Goal: Navigation & Orientation: Find specific page/section

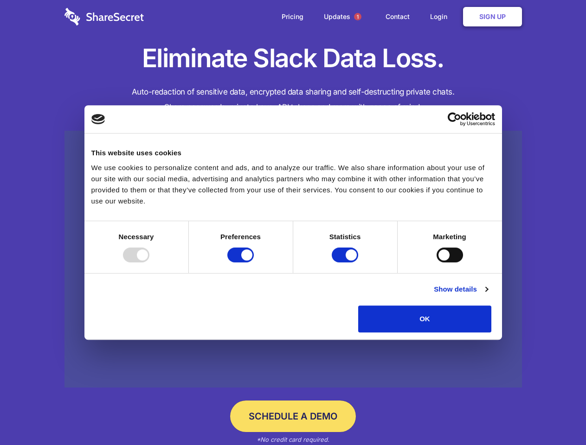
click at [149, 263] on div at bounding box center [136, 255] width 26 height 15
click at [254, 263] on input "Preferences" at bounding box center [240, 255] width 26 height 15
checkbox input "false"
click at [346, 263] on input "Statistics" at bounding box center [345, 255] width 26 height 15
checkbox input "false"
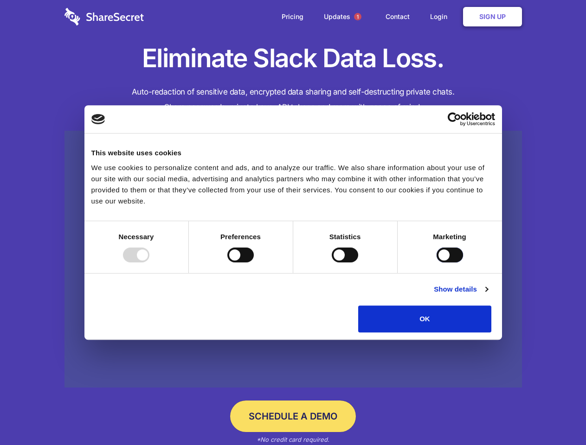
click at [437, 263] on input "Marketing" at bounding box center [450, 255] width 26 height 15
checkbox input "true"
click at [488, 295] on link "Show details" at bounding box center [461, 289] width 54 height 11
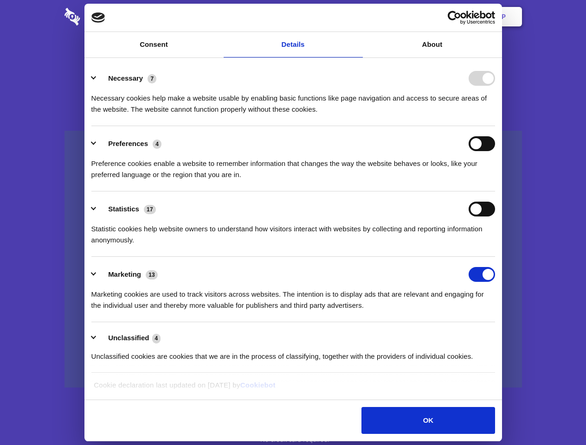
click at [499, 336] on ul "Necessary 7 Necessary cookies help make a website usable by enabling basic func…" at bounding box center [293, 217] width 413 height 313
click at [357, 17] on span "1" at bounding box center [357, 16] width 7 height 7
